Goal: Task Accomplishment & Management: Manage account settings

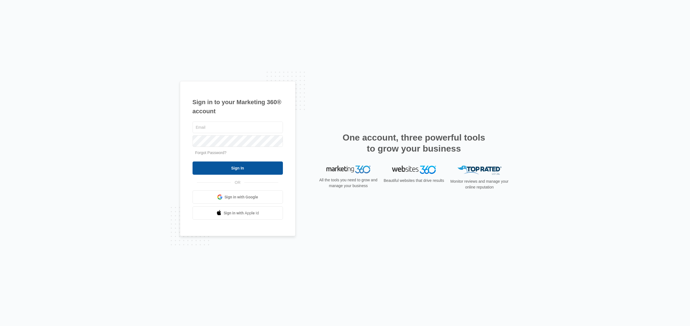
type input "jana@kingdomwayministries.net"
click at [223, 170] on input "Sign In" at bounding box center [238, 167] width 90 height 13
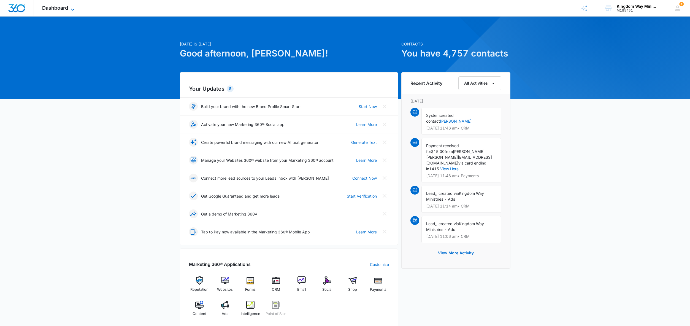
click at [65, 9] on span "Dashboard" at bounding box center [55, 8] width 26 height 6
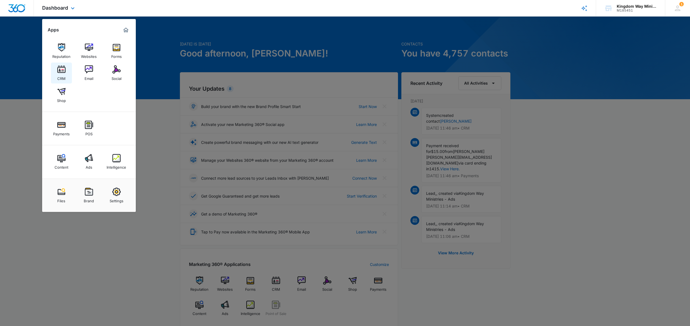
click at [62, 72] on img at bounding box center [61, 69] width 8 height 8
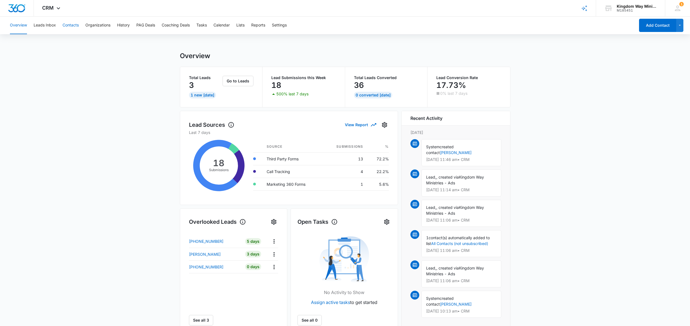
click at [75, 26] on button "Contacts" at bounding box center [71, 26] width 16 height 18
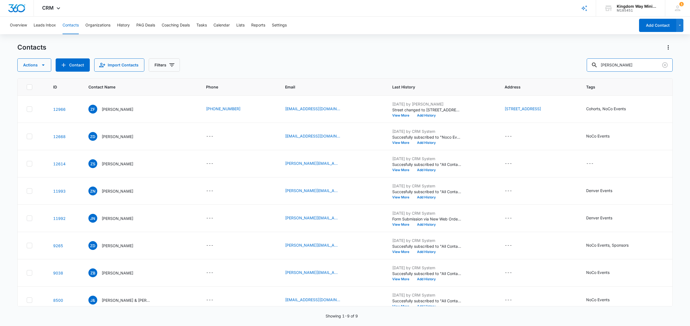
drag, startPoint x: 638, startPoint y: 66, endPoint x: 577, endPoint y: 66, distance: 60.6
click at [577, 66] on div "Actions Contact Import Contacts Filters zach" at bounding box center [345, 64] width 656 height 13
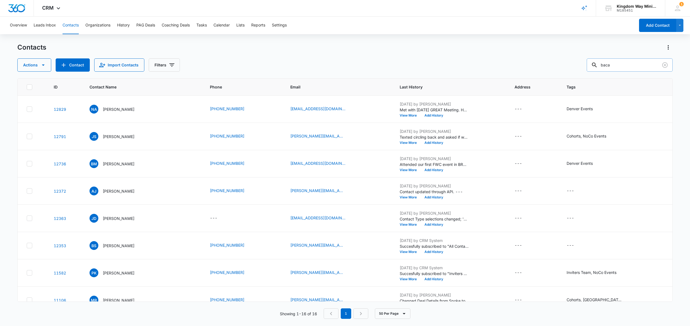
click at [615, 63] on input "baca" at bounding box center [630, 64] width 86 height 13
type input "[PERSON_NAME]"
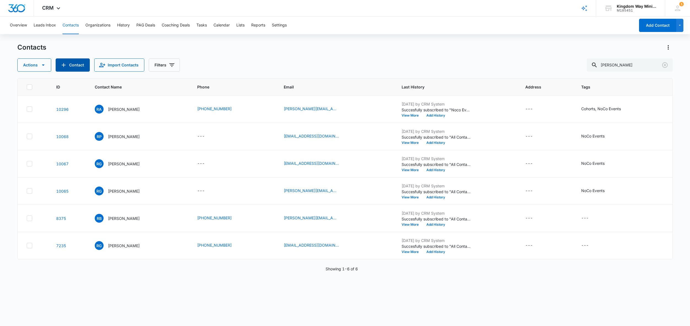
click at [66, 66] on button "Contact" at bounding box center [73, 64] width 34 height 13
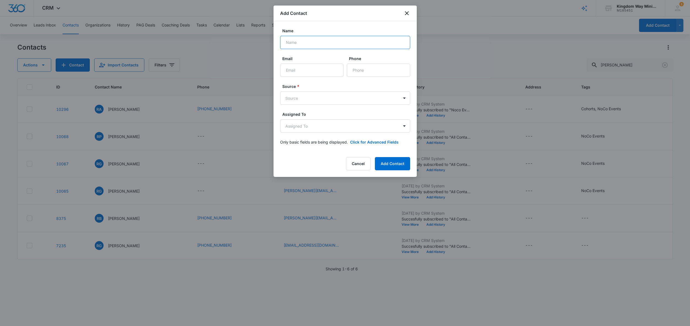
click at [309, 42] on input "Name" at bounding box center [345, 42] width 130 height 13
type input "[PERSON_NAME]"
paste input "[EMAIL_ADDRESS][DOMAIN_NAME]"
type input "[EMAIL_ADDRESS][DOMAIN_NAME]"
paste input "[PHONE_NUMBER]"
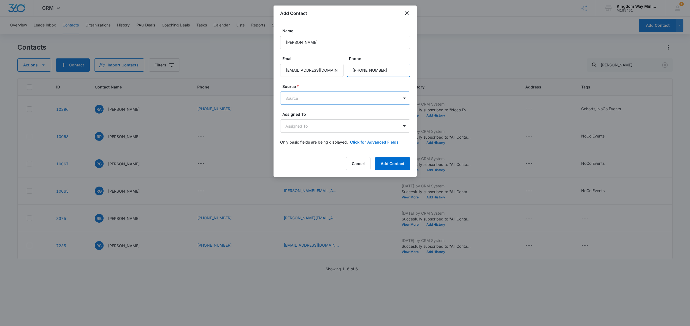
type input "[PHONE_NUMBER]"
click at [352, 95] on body "CRM Apps Reputation Websites Forms CRM Email Social Shop Payments POS Content A…" at bounding box center [345, 163] width 690 height 326
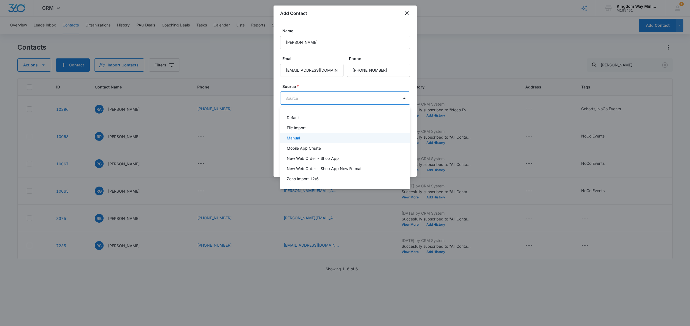
click at [302, 136] on div "Manual" at bounding box center [345, 138] width 116 height 6
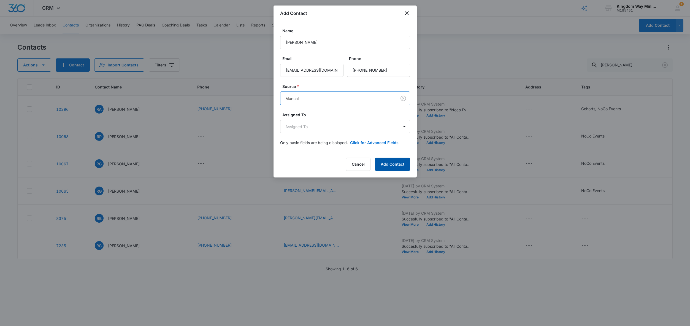
click at [396, 164] on button "Add Contact" at bounding box center [392, 164] width 35 height 13
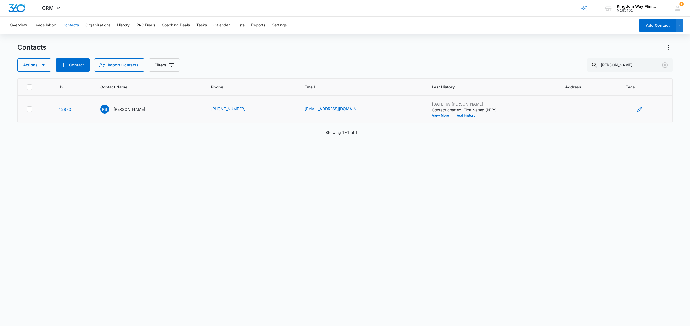
click at [638, 108] on icon "Tags - - Select to Edit Field" at bounding box center [640, 109] width 7 height 7
click at [621, 74] on div at bounding box center [621, 74] width 9 height 7
type input "noco"
click at [622, 101] on p "NoCo Events" at bounding box center [624, 96] width 13 height 12
click at [665, 88] on div "Tags option NoCo Events, selected. NoCo Events selected, 1 of 1. Use Up and Dow…" at bounding box center [637, 77] width 64 height 51
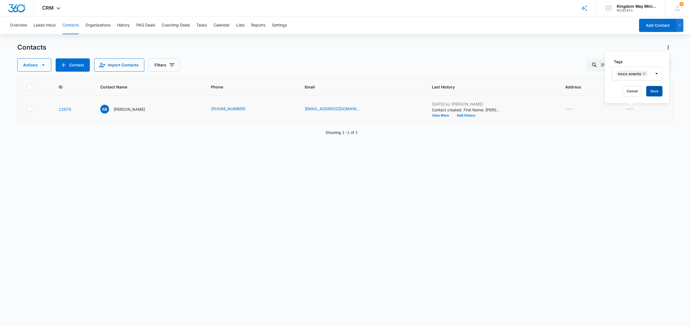
click at [655, 89] on button "Save" at bounding box center [654, 91] width 16 height 10
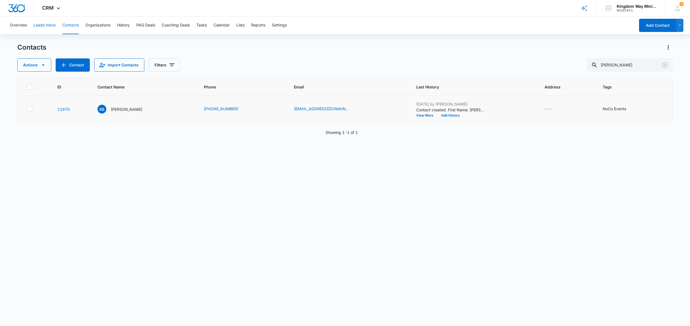
click at [45, 26] on button "Leads Inbox" at bounding box center [45, 26] width 22 height 18
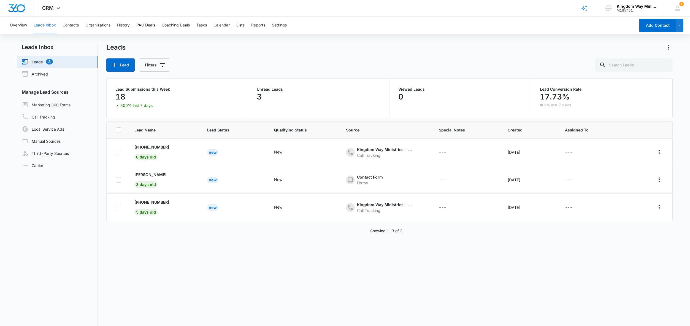
click at [53, 27] on button "Leads Inbox" at bounding box center [45, 26] width 22 height 18
click at [42, 61] on link "Leads 3" at bounding box center [37, 61] width 31 height 7
click at [119, 153] on icon at bounding box center [118, 152] width 5 height 5
click at [116, 152] on input "checkbox" at bounding box center [115, 152] width 0 height 0
checkbox input "true"
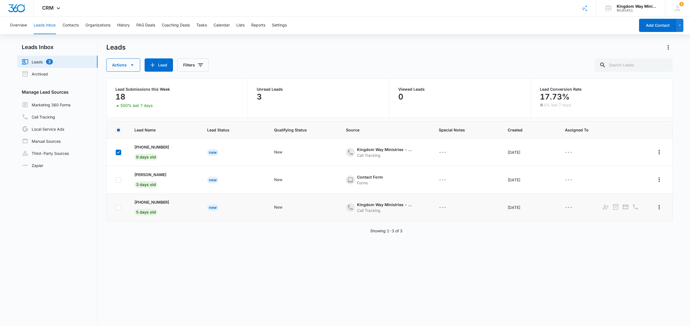
click at [118, 207] on icon at bounding box center [118, 207] width 5 height 5
click at [116, 207] on input "checkbox" at bounding box center [115, 207] width 0 height 0
checkbox input "true"
click at [134, 65] on icon "button" at bounding box center [132, 65] width 7 height 7
click at [125, 107] on div "Delete" at bounding box center [127, 108] width 28 height 4
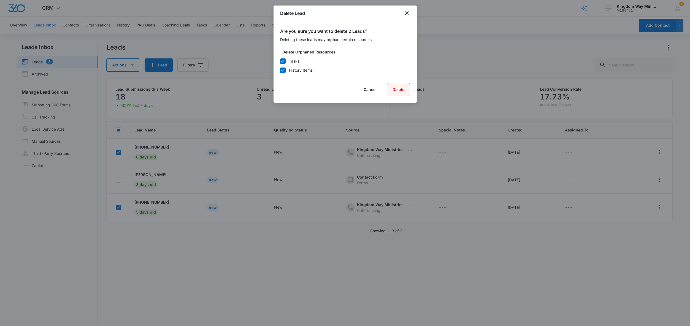
click at [396, 88] on button "Delete" at bounding box center [398, 89] width 23 height 13
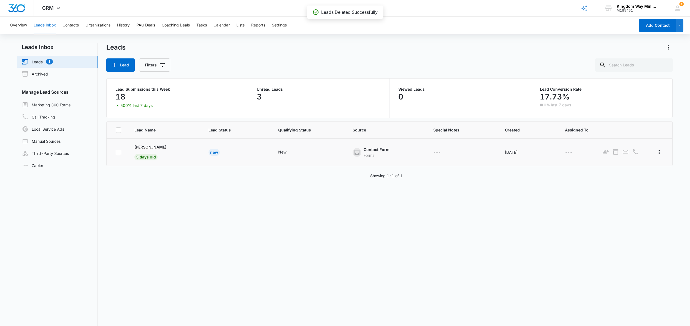
click at [142, 148] on p "[PERSON_NAME]" at bounding box center [150, 147] width 32 height 6
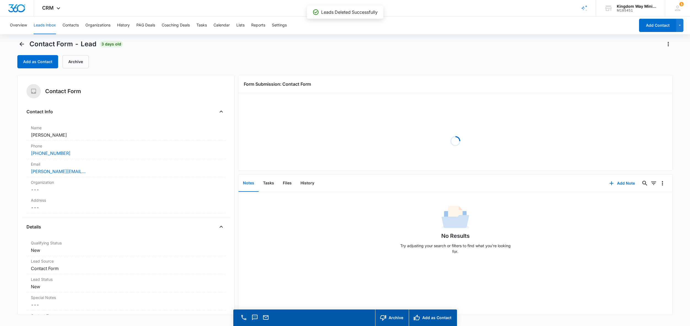
scroll to position [4, 0]
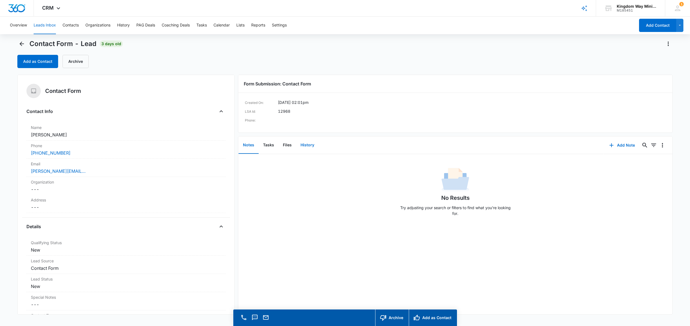
click at [307, 146] on button "History" at bounding box center [307, 145] width 23 height 17
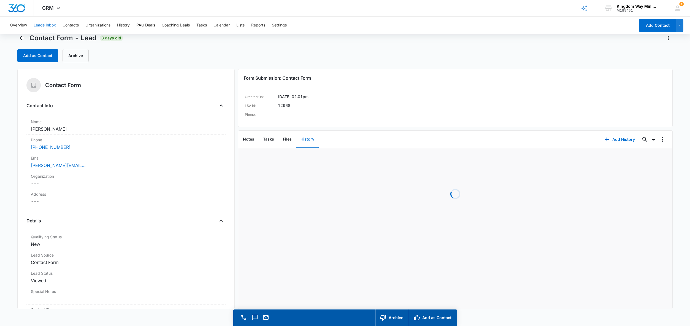
scroll to position [10, 0]
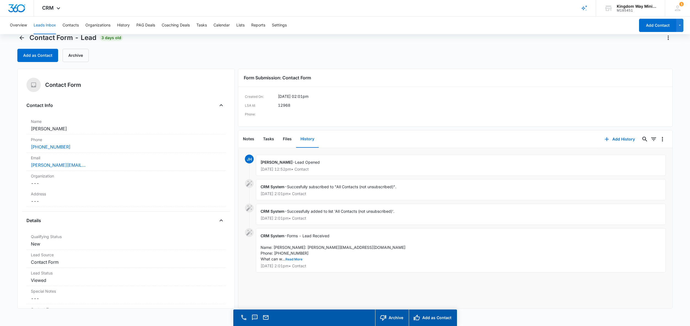
click at [295, 261] on button "Read More" at bounding box center [293, 259] width 17 height 3
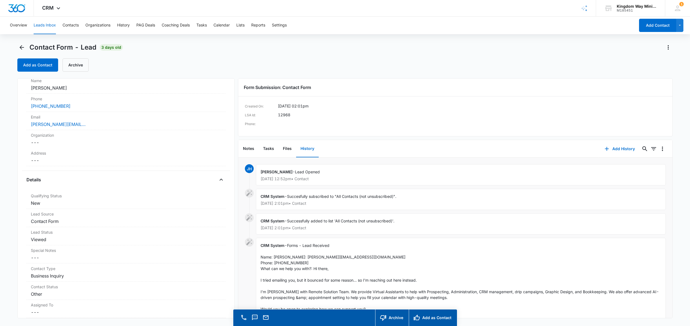
scroll to position [0, 0]
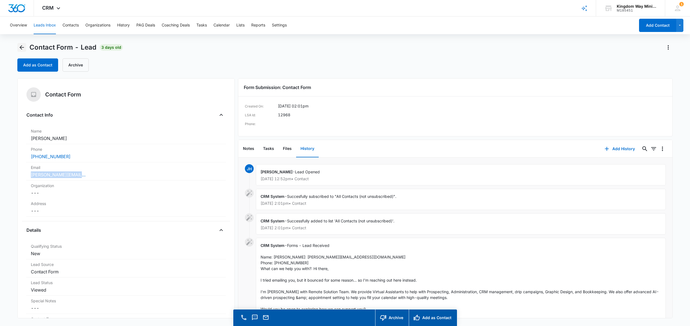
click at [24, 50] on icon "Back" at bounding box center [21, 47] width 7 height 7
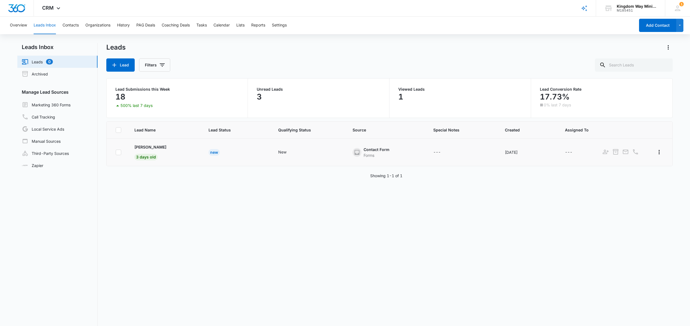
click at [118, 152] on icon at bounding box center [118, 152] width 5 height 5
click at [116, 152] on input "checkbox" at bounding box center [115, 152] width 0 height 0
checkbox input "true"
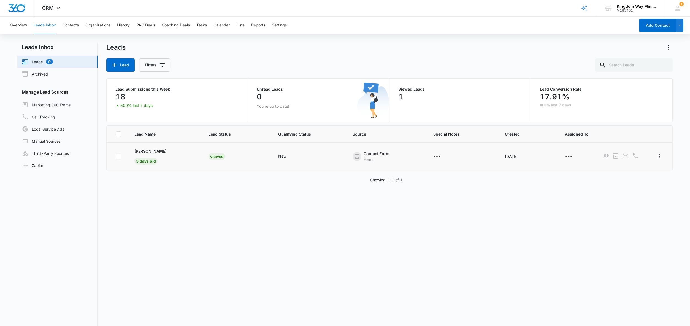
click at [118, 156] on icon at bounding box center [118, 156] width 5 height 5
click at [116, 156] on input "checkbox" at bounding box center [115, 156] width 0 height 0
checkbox input "true"
click at [132, 68] on button "Actions" at bounding box center [123, 64] width 34 height 13
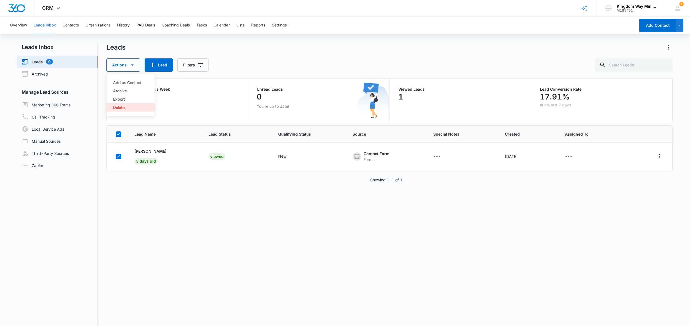
click at [123, 106] on div "Delete" at bounding box center [127, 108] width 28 height 4
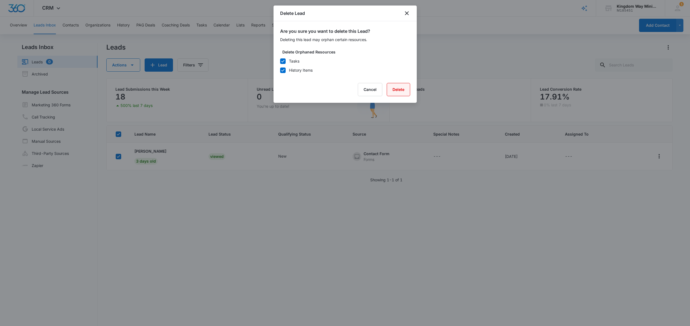
click at [398, 91] on button "Delete" at bounding box center [398, 89] width 23 height 13
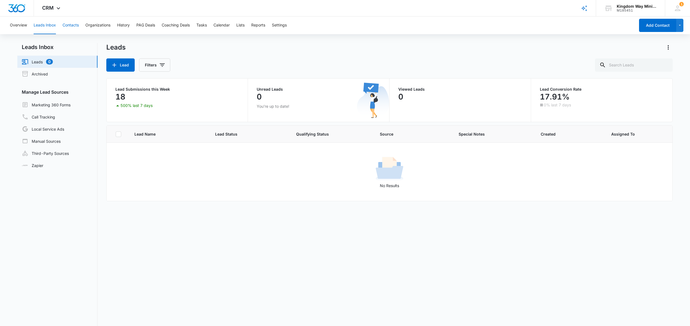
click at [71, 28] on button "Contacts" at bounding box center [71, 26] width 16 height 18
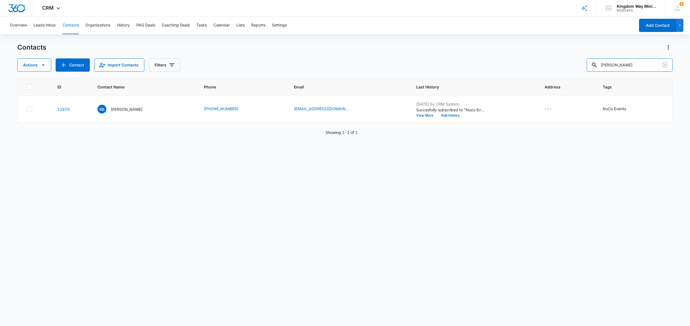
drag, startPoint x: 639, startPoint y: 67, endPoint x: 590, endPoint y: 66, distance: 48.2
click at [590, 66] on div "Actions Contact Import Contacts Filters [PERSON_NAME]" at bounding box center [345, 64] width 656 height 13
type input "[PERSON_NAME]"
click at [630, 108] on icon "Tags - NoCo Events - Select to Edit Field" at bounding box center [633, 109] width 7 height 7
click at [629, 72] on input "text" at bounding box center [629, 74] width 1 height 6
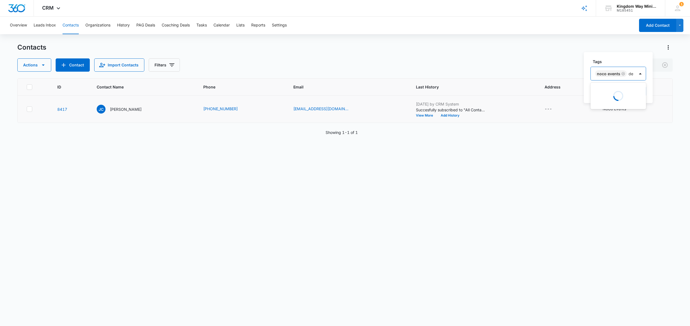
type input "den"
click at [624, 91] on div "Denver Events" at bounding box center [619, 93] width 44 height 6
click at [679, 82] on div "Tags option Denver Events, selected. Denver Events selected, 1 of 2. Use Up and…" at bounding box center [634, 77] width 101 height 51
click at [668, 92] on button "Save" at bounding box center [670, 91] width 16 height 10
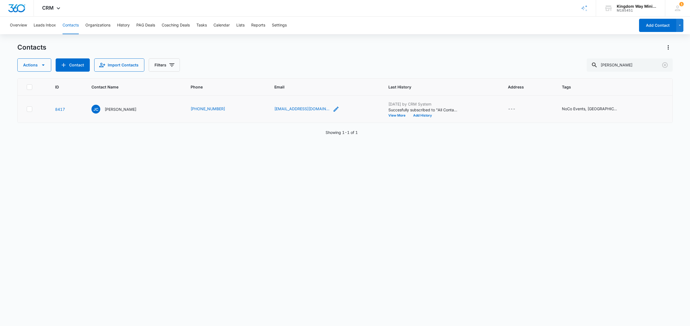
click at [334, 109] on icon "Email - joshcurtis2000@gmail.com - Select to Edit Field" at bounding box center [336, 109] width 5 height 5
drag, startPoint x: 274, startPoint y: 74, endPoint x: 325, endPoint y: 73, distance: 51.8
click at [325, 73] on div "Email [EMAIL_ADDRESS][DOMAIN_NAME] Cancel Save" at bounding box center [303, 78] width 83 height 50
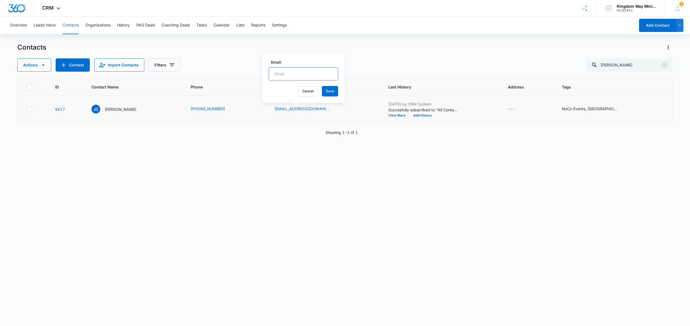
paste input "[PERSON_NAME][EMAIL_ADDRESS][DOMAIN_NAME]"
type input "[PERSON_NAME][EMAIL_ADDRESS][DOMAIN_NAME]"
click at [322, 91] on button "Save" at bounding box center [330, 91] width 16 height 10
